Goal: Task Accomplishment & Management: Complete application form

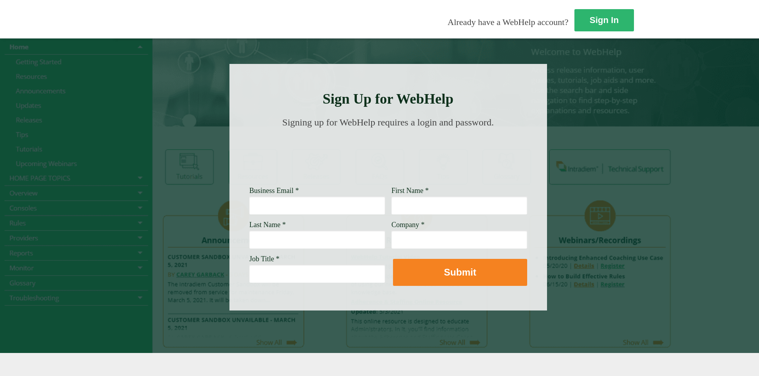
click at [249, 211] on input "Business Email *" at bounding box center [317, 205] width 136 height 18
type input "[PERSON_NAME][EMAIL_ADDRESS][PERSON_NAME][DOMAIN_NAME]"
click at [391, 211] on input "First Name *" at bounding box center [459, 205] width 136 height 18
type input "[PERSON_NAME]"
click at [249, 243] on input "Last Name *" at bounding box center [317, 239] width 136 height 18
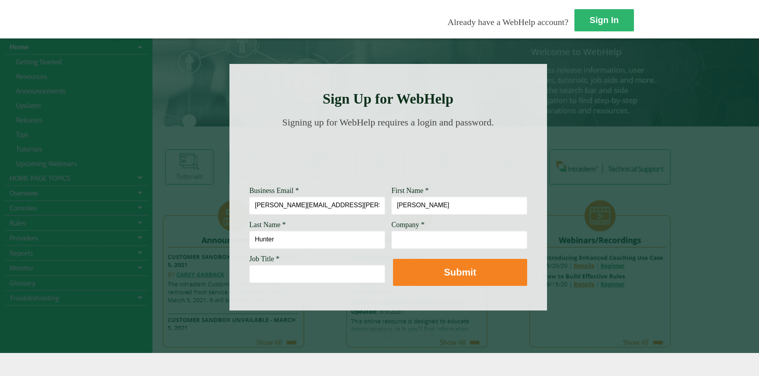
type input "Hunter"
type input "[PERSON_NAME] Fargo"
click at [249, 274] on input "Job Title *" at bounding box center [317, 273] width 136 height 18
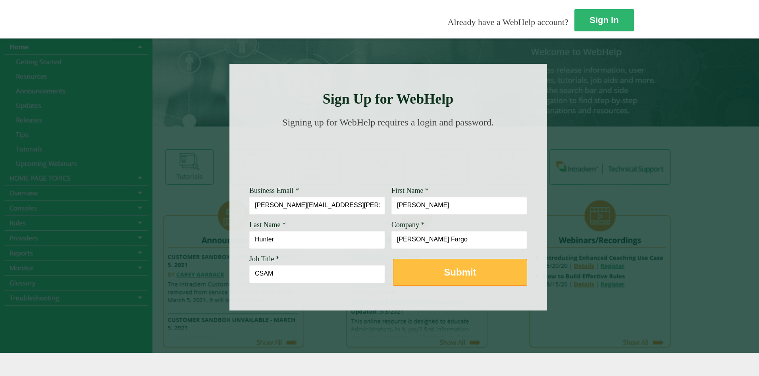
type input "CSAM"
click at [444, 275] on strong "Submit" at bounding box center [460, 272] width 32 height 11
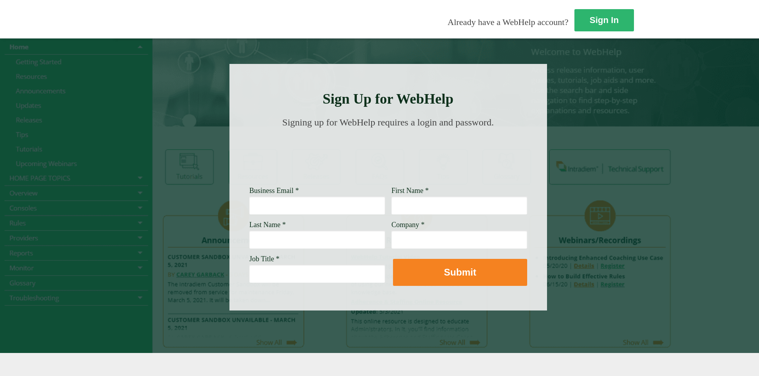
click at [249, 210] on input "Business Email *" at bounding box center [317, 205] width 136 height 18
type input "[PERSON_NAME][EMAIL_ADDRESS][PERSON_NAME][DOMAIN_NAME]"
click at [391, 204] on input "First Name *" at bounding box center [459, 205] width 136 height 18
type input "[PERSON_NAME]"
click at [249, 240] on input "Last Name *" at bounding box center [317, 239] width 136 height 18
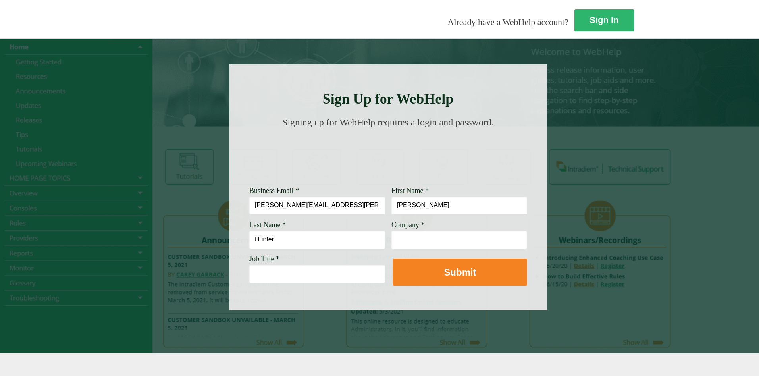
type input "Hunter"
type input "[PERSON_NAME] Fargo"
click at [249, 277] on input "Job Title *" at bounding box center [317, 273] width 136 height 18
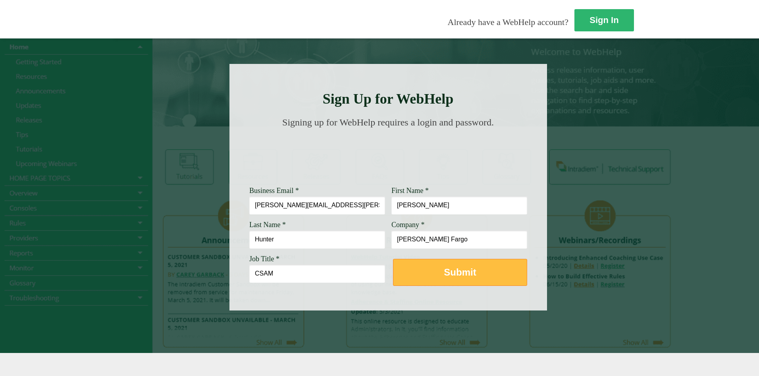
type input "CSAM"
click at [444, 274] on strong "Submit" at bounding box center [460, 272] width 32 height 11
